Goal: Information Seeking & Learning: Learn about a topic

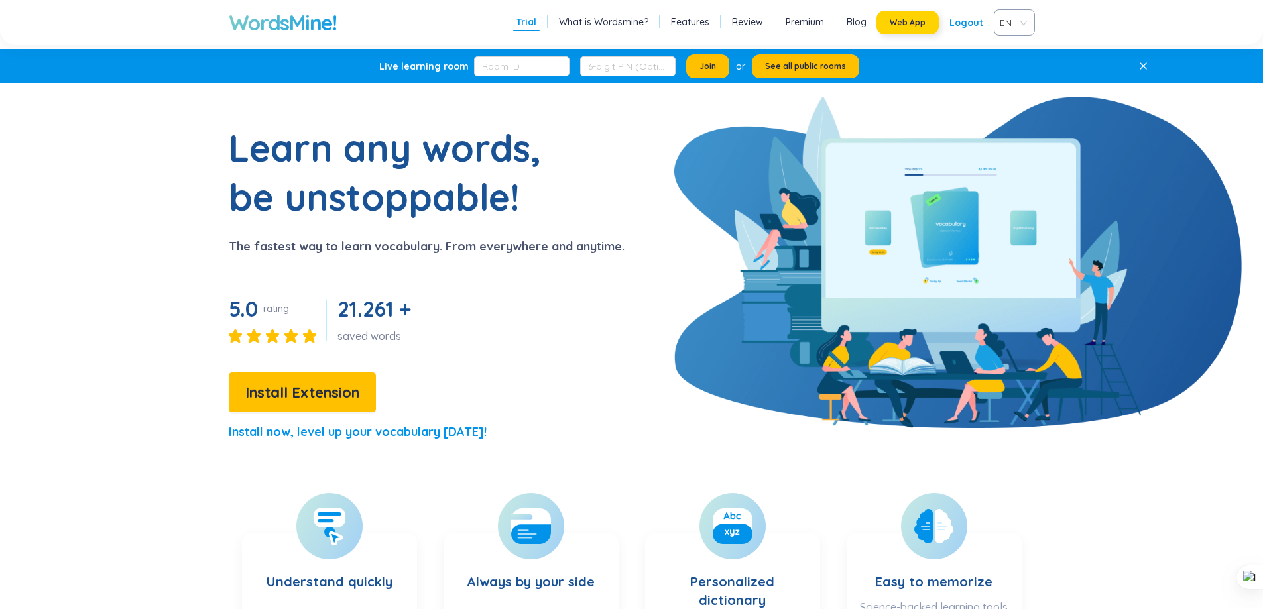
click at [938, 21] on button "Web App" at bounding box center [908, 23] width 62 height 24
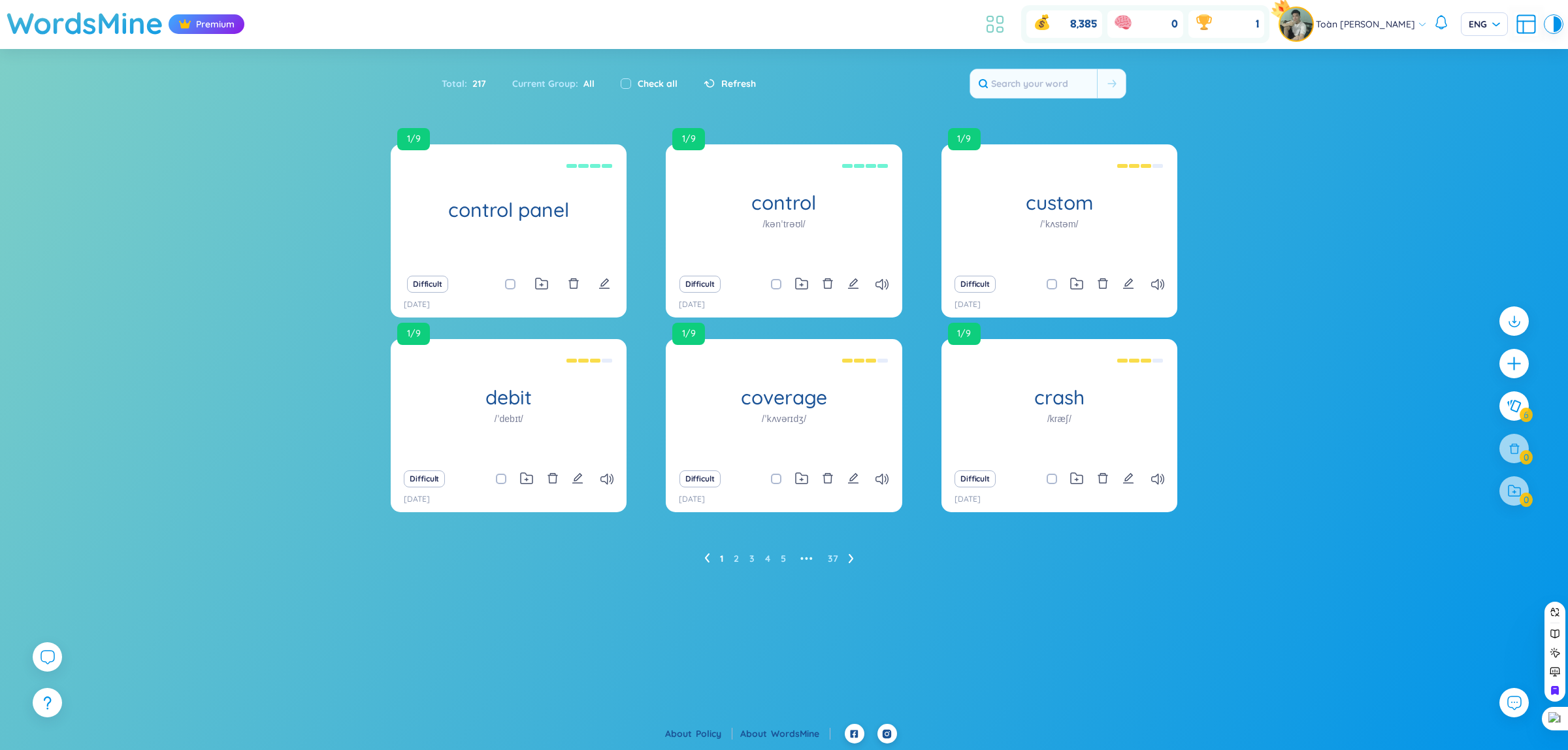
click at [998, 27] on icon at bounding box center [995, 25] width 24 height 24
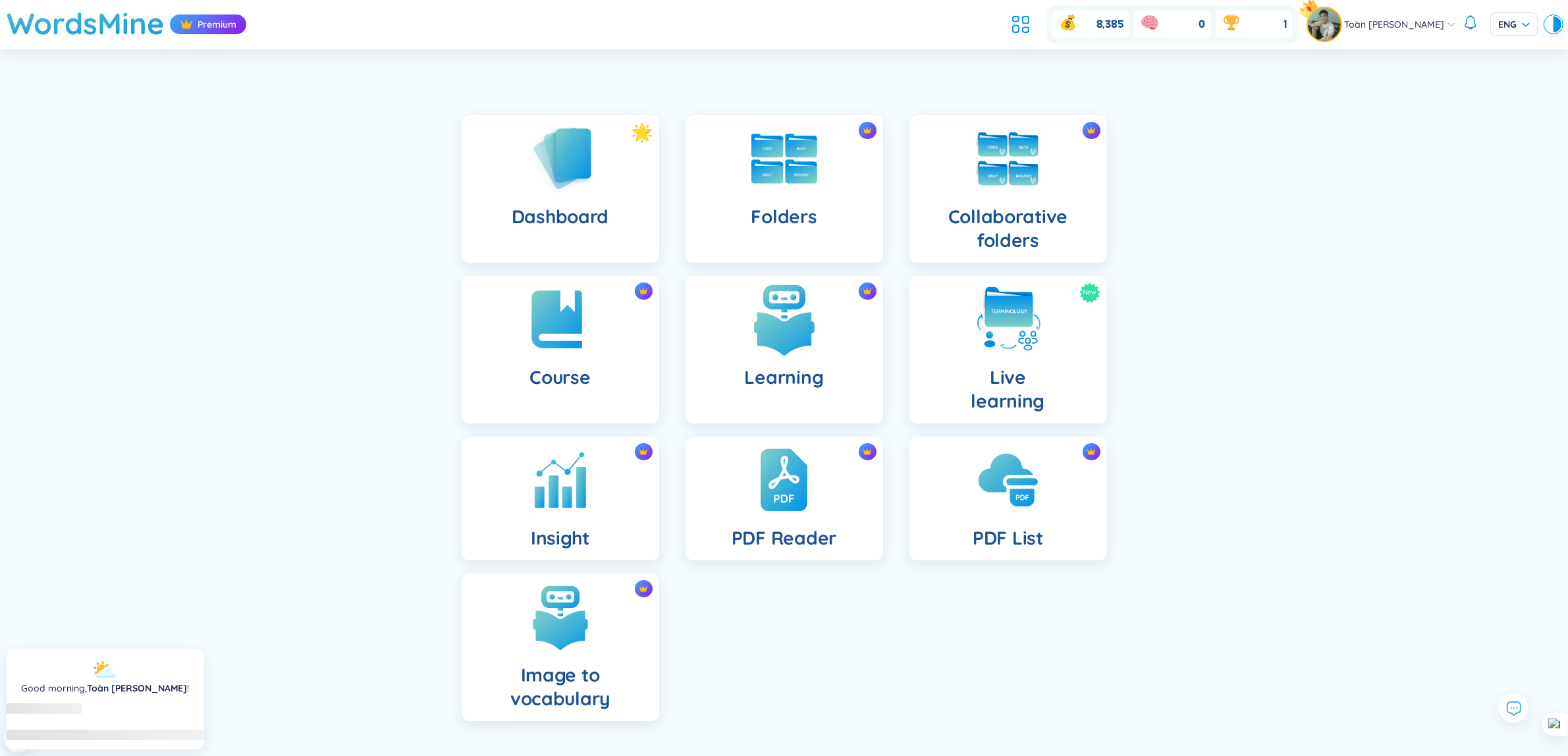
click at [762, 326] on img at bounding box center [784, 319] width 72 height 73
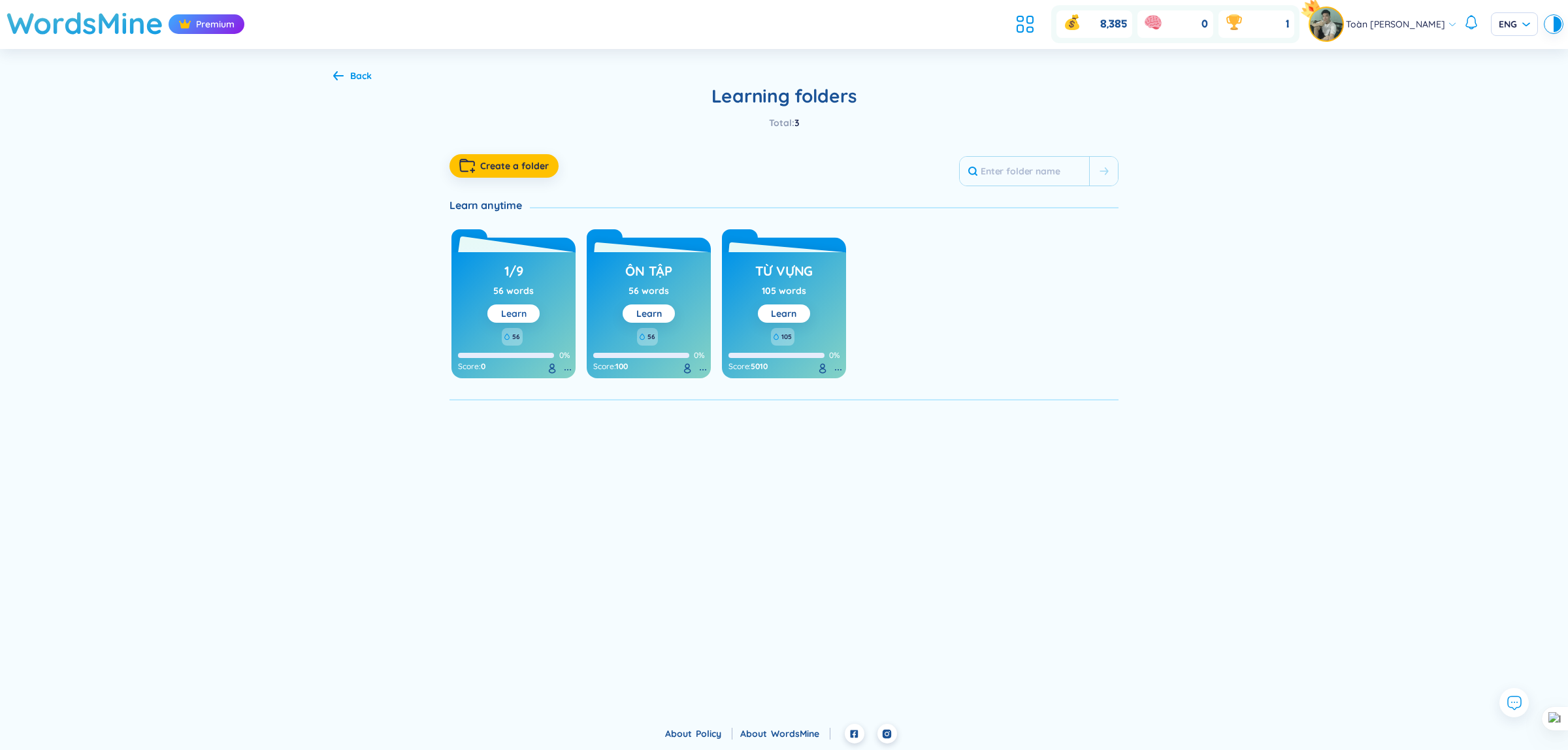
click at [530, 314] on button "Learn" at bounding box center [513, 313] width 52 height 19
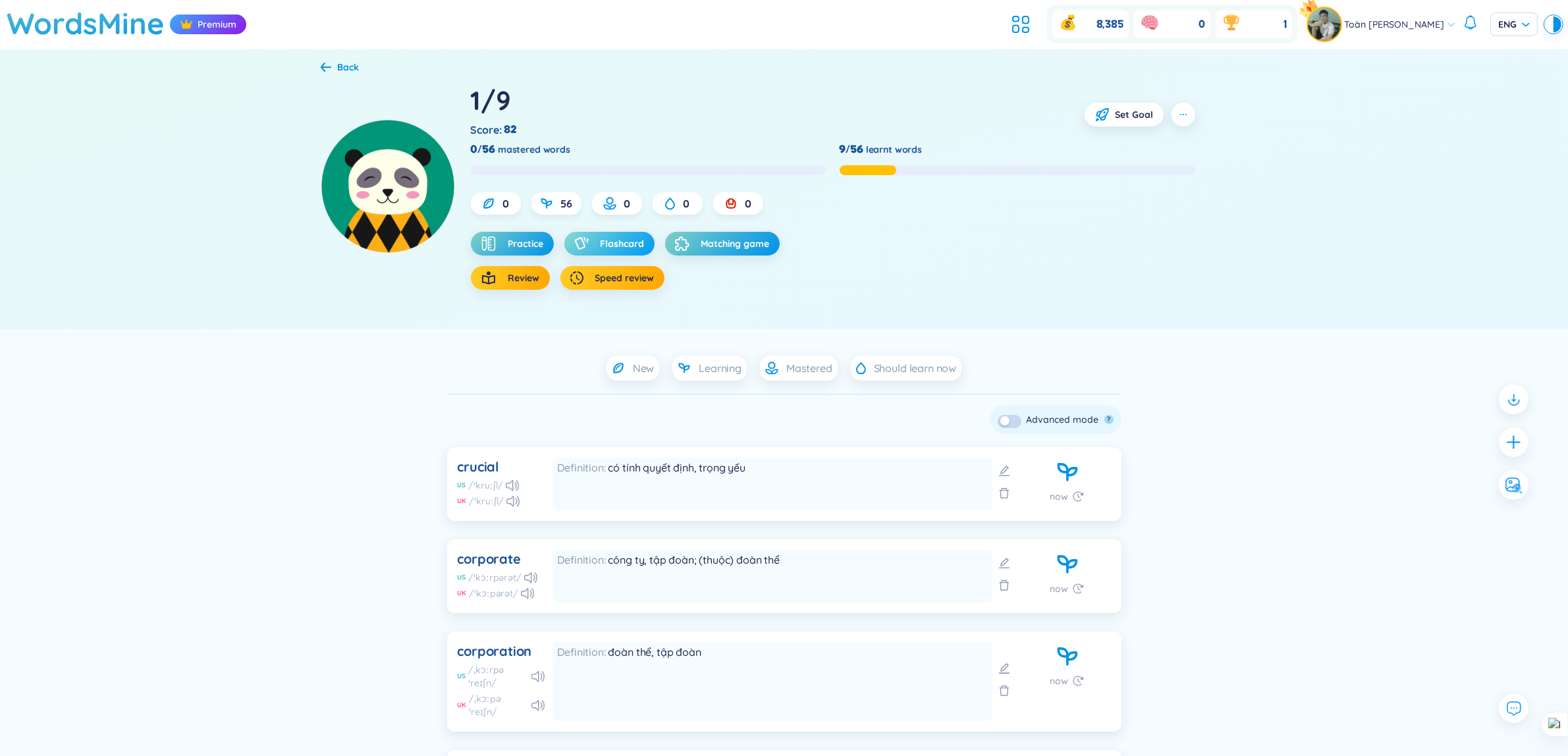
click at [629, 249] on span "Flashcard" at bounding box center [623, 243] width 44 height 13
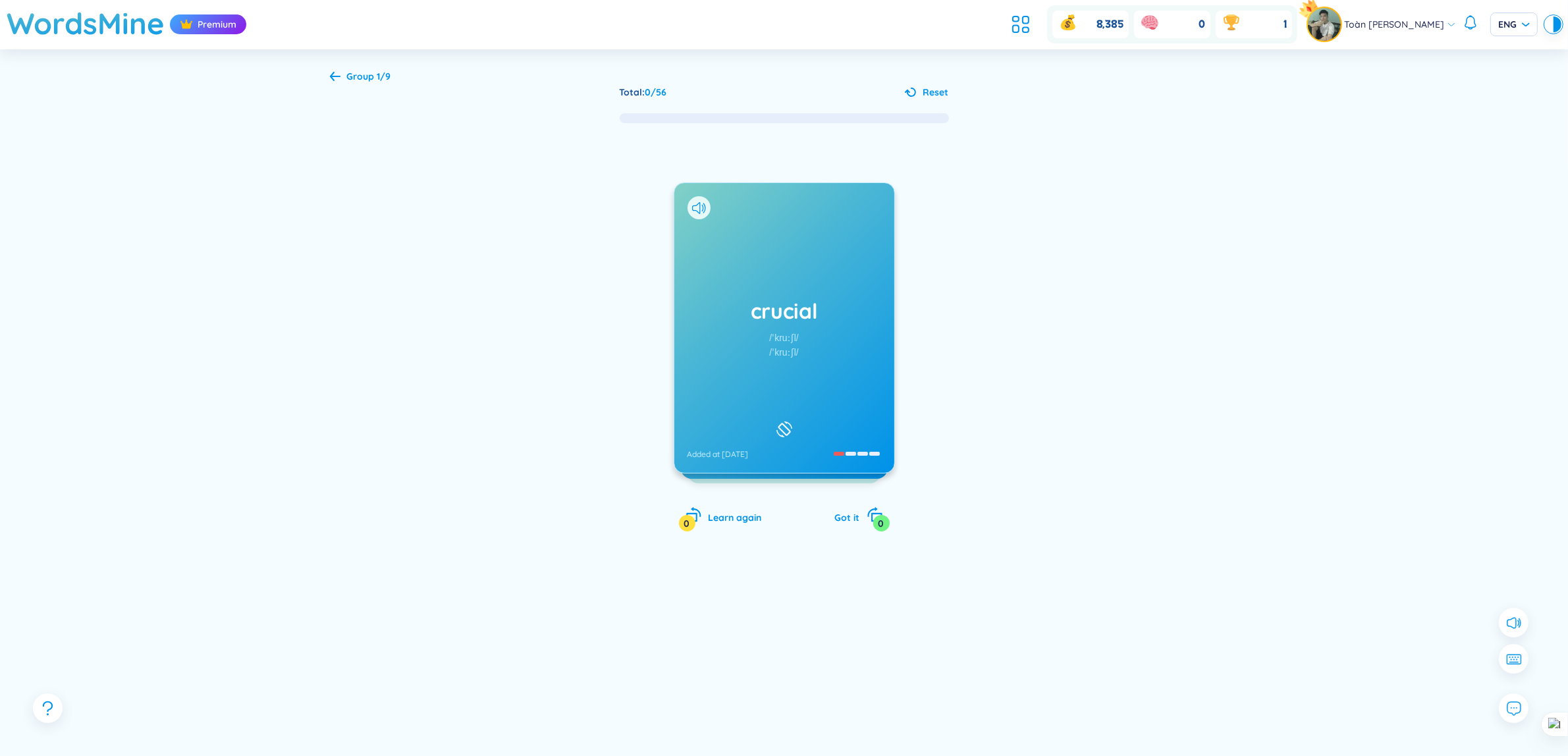
click at [1129, 520] on div "crucial /ˈkruːʃl/ /ˈkruːʃl/ Added at [DATE] /ˈkruː.ʃəl/ có tính quyết định, trọ…" at bounding box center [784, 341] width 909 height 433
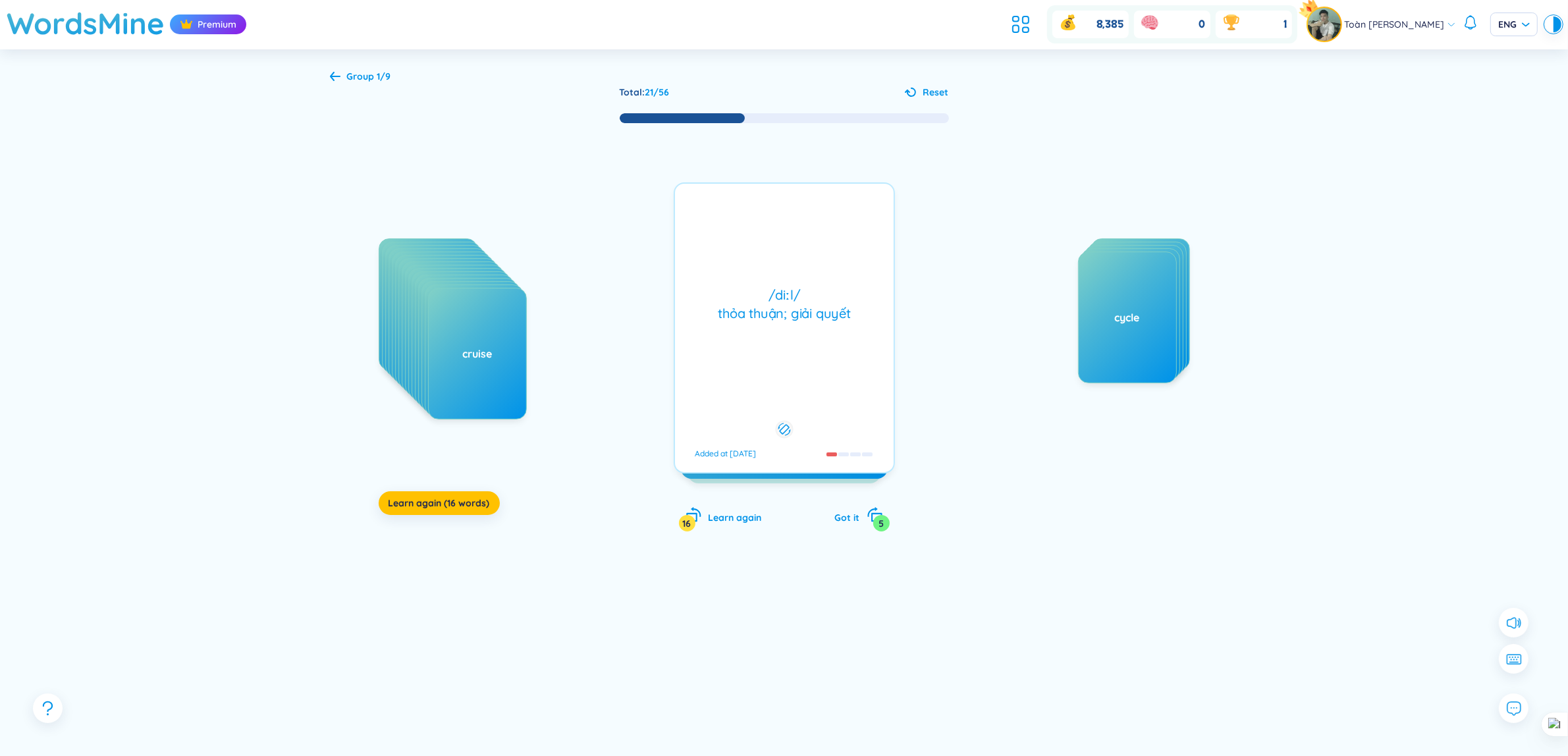
scroll to position [33, 0]
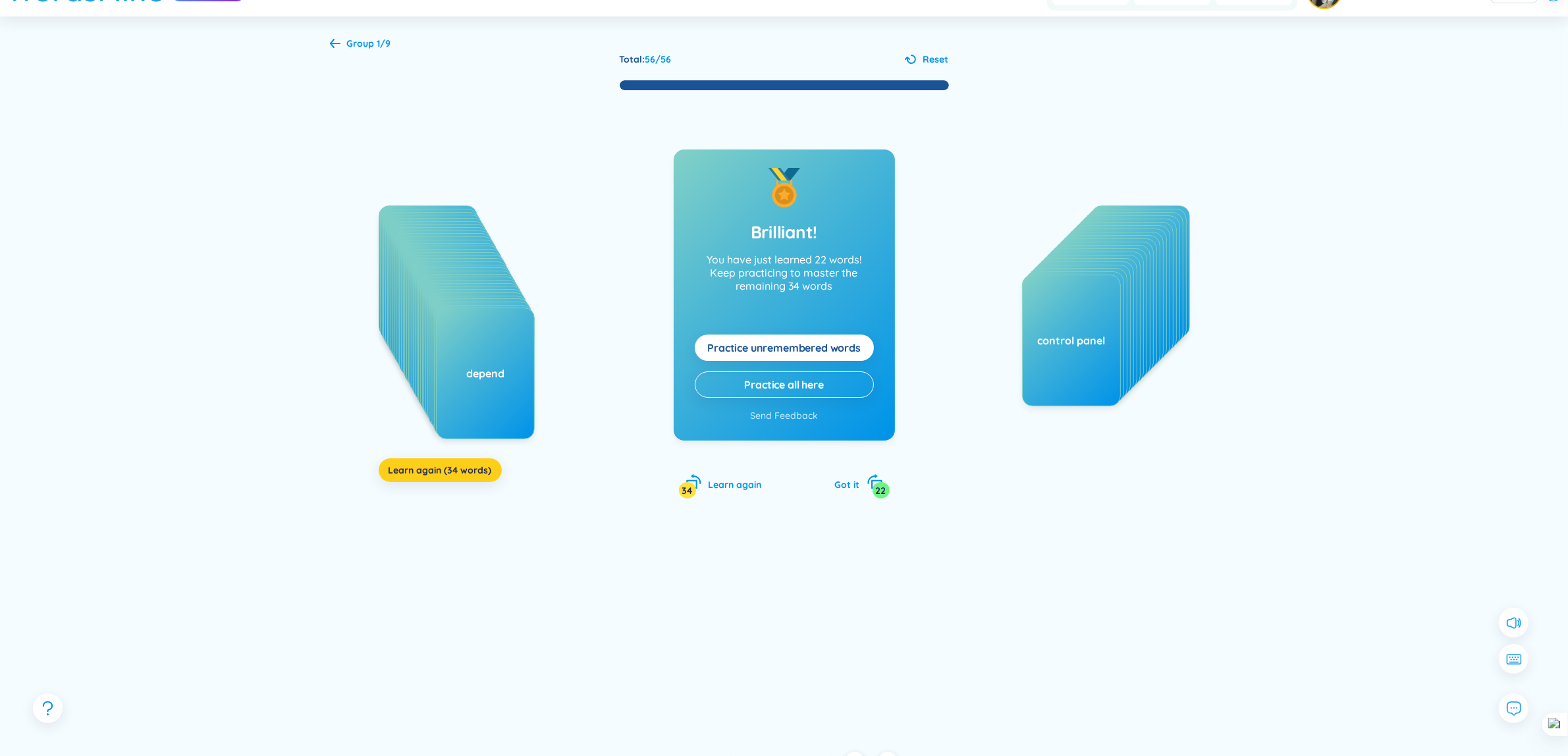
click at [476, 461] on button "Learn again (34 words)" at bounding box center [440, 471] width 123 height 24
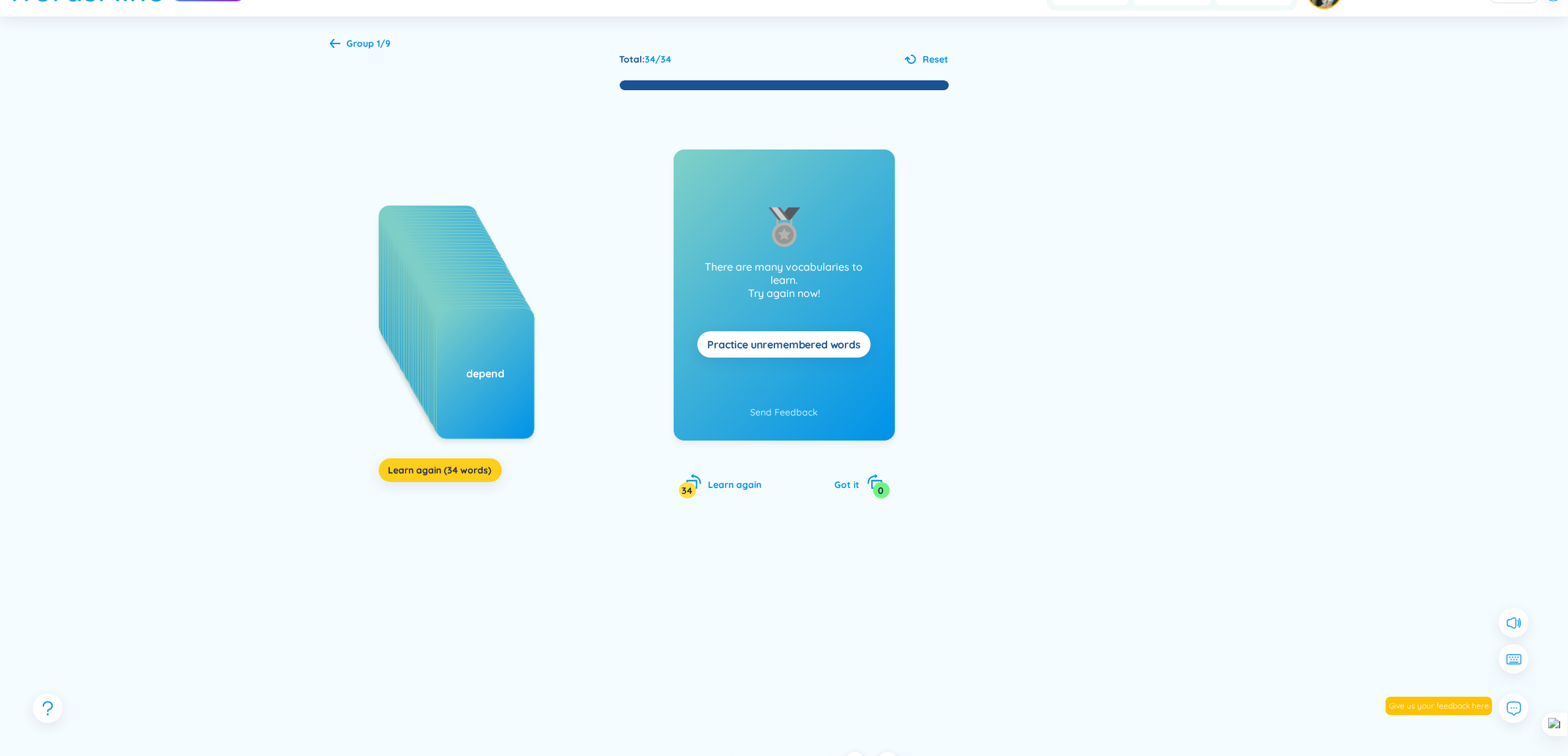
click at [475, 462] on button "Learn again (34 words)" at bounding box center [440, 471] width 123 height 24
